Goal: Transaction & Acquisition: Purchase product/service

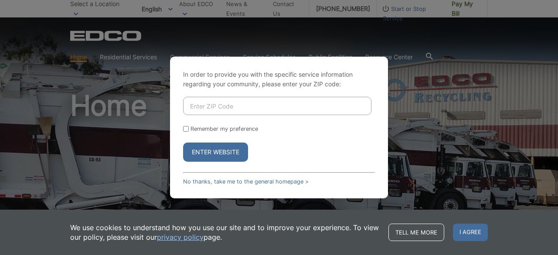
click at [219, 104] on input "Enter ZIP Code" at bounding box center [277, 106] width 188 height 18
type input "92081"
click at [186, 129] on input "Remember my preference" at bounding box center [186, 129] width 6 height 6
checkbox input "true"
click at [206, 154] on button "Enter Website" at bounding box center [215, 152] width 65 height 19
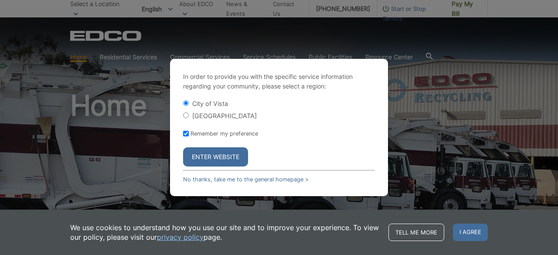
click at [226, 158] on button "Enter Website" at bounding box center [215, 156] width 65 height 19
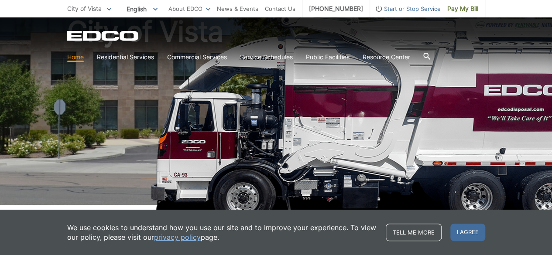
scroll to position [81, 0]
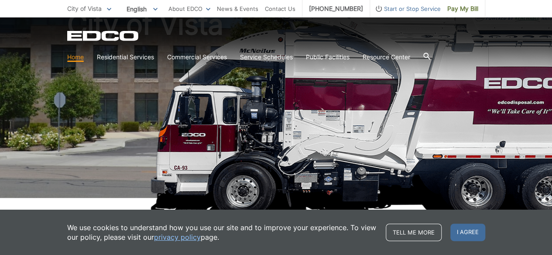
click at [478, 228] on span "I agree" at bounding box center [467, 232] width 35 height 17
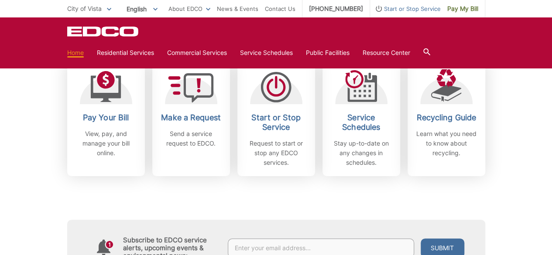
scroll to position [202, 0]
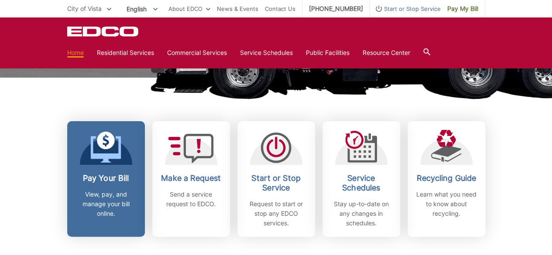
click at [111, 155] on icon at bounding box center [105, 149] width 31 height 27
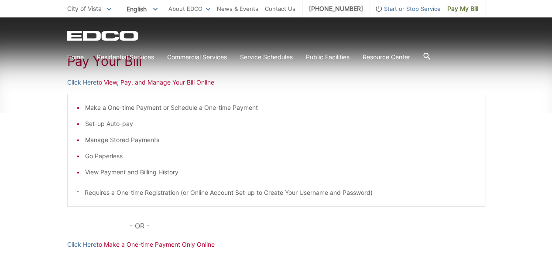
scroll to position [145, 0]
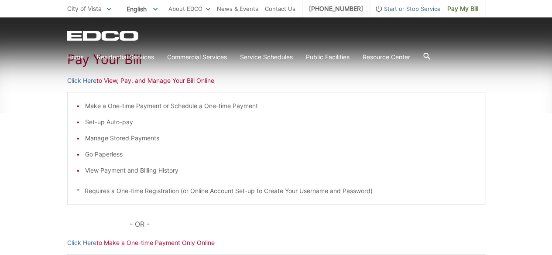
drag, startPoint x: 558, startPoint y: 50, endPoint x: 555, endPoint y: 114, distance: 63.8
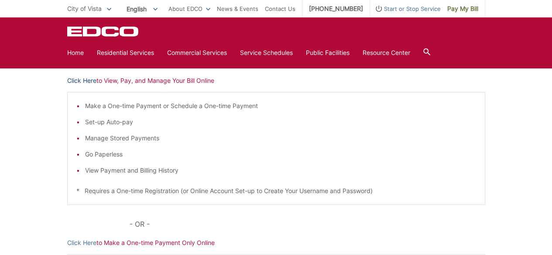
click at [89, 82] on link "Click Here" at bounding box center [81, 81] width 29 height 10
